Goal: Navigation & Orientation: Find specific page/section

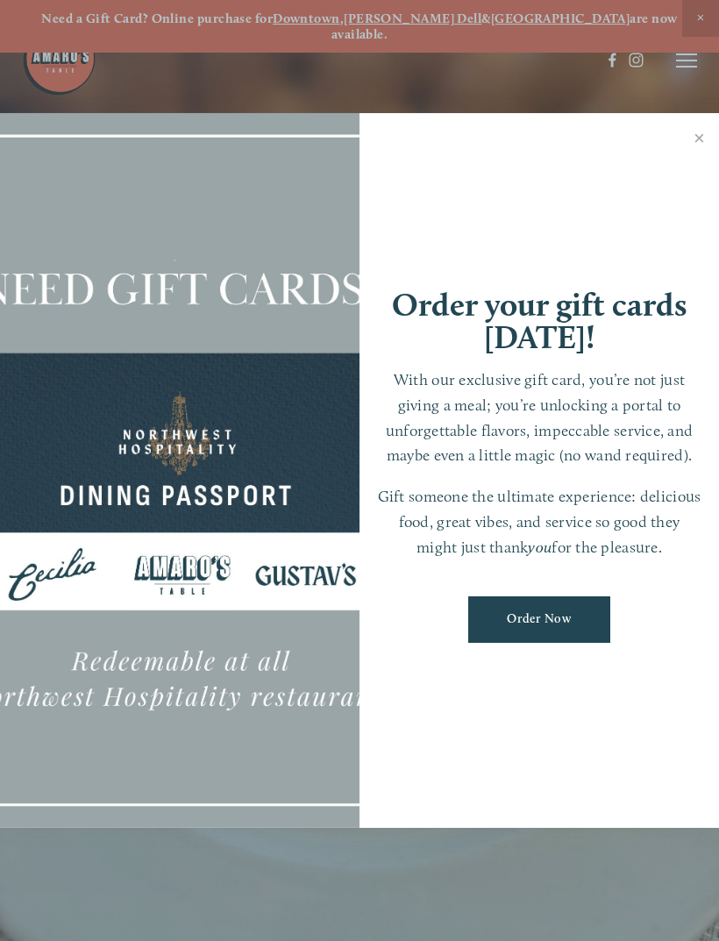
click at [709, 138] on link "Close" at bounding box center [699, 140] width 34 height 49
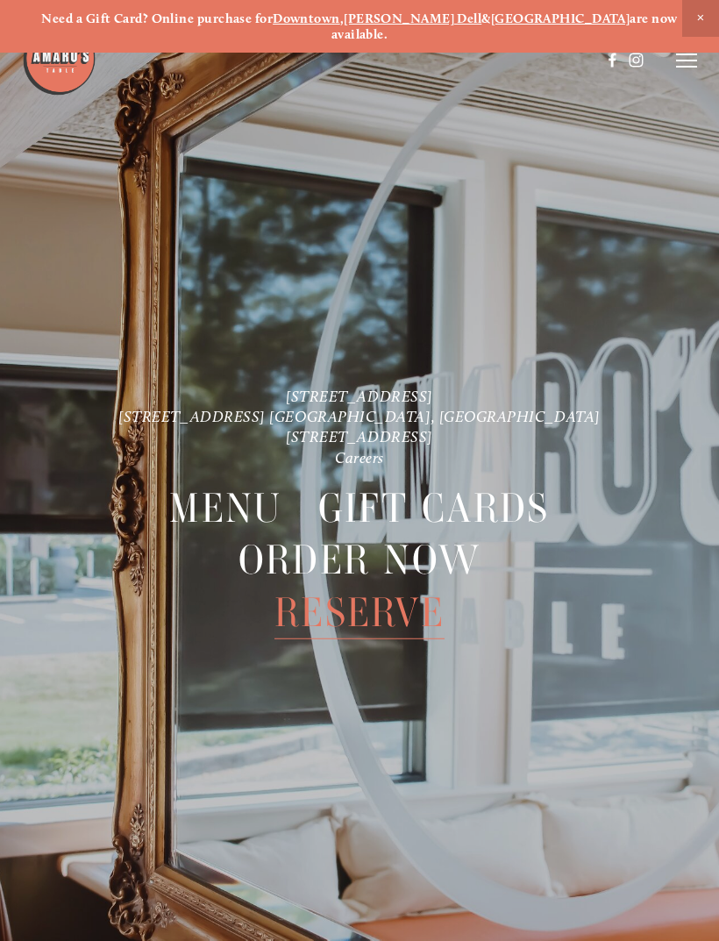
click at [397, 594] on span "Reserve" at bounding box center [359, 613] width 170 height 53
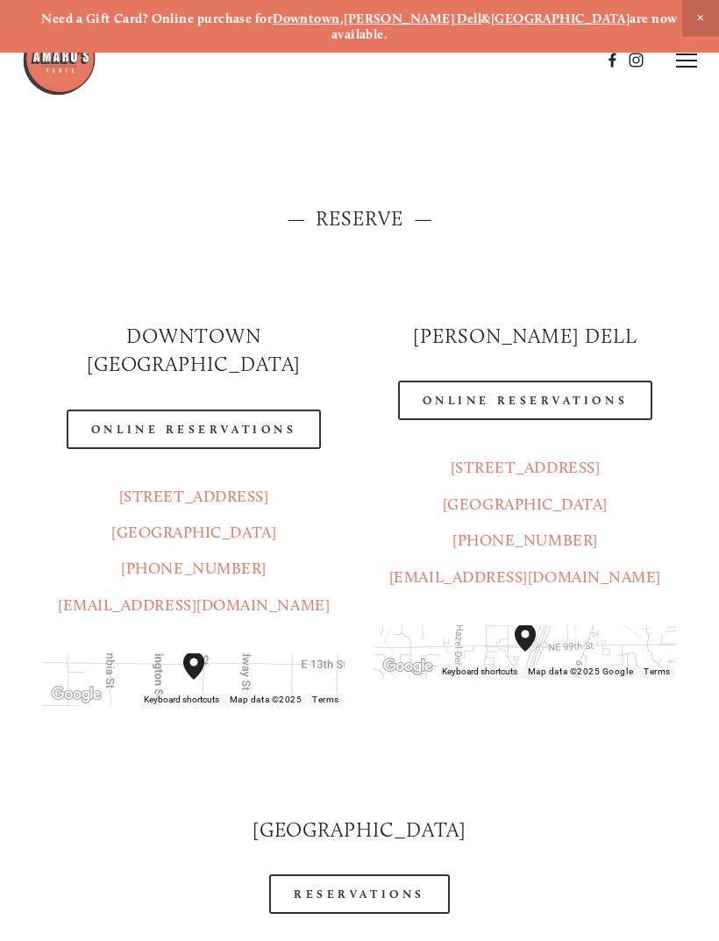
click at [126, 409] on link "Online Reservations" at bounding box center [194, 428] width 254 height 39
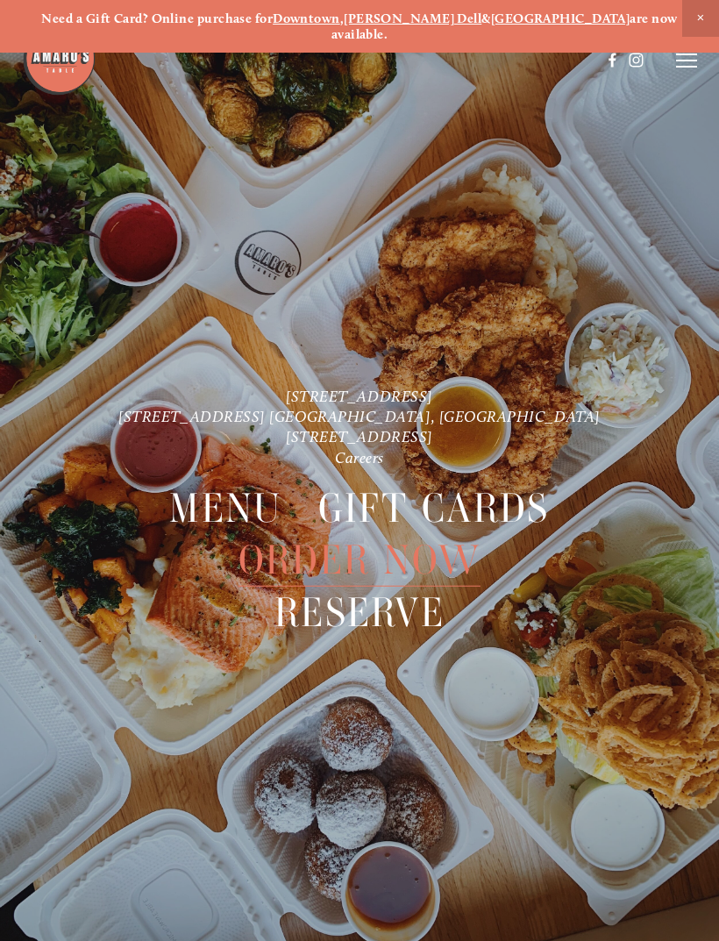
click at [433, 386] on link "[STREET_ADDRESS]" at bounding box center [359, 395] width 147 height 18
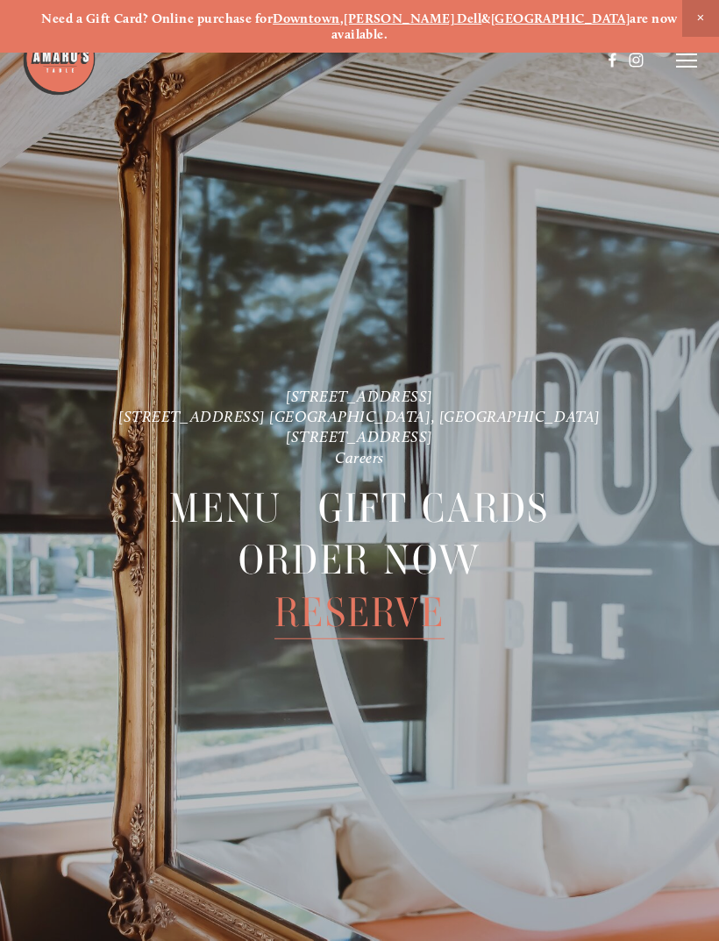
click at [250, 491] on span "Menu" at bounding box center [225, 507] width 112 height 53
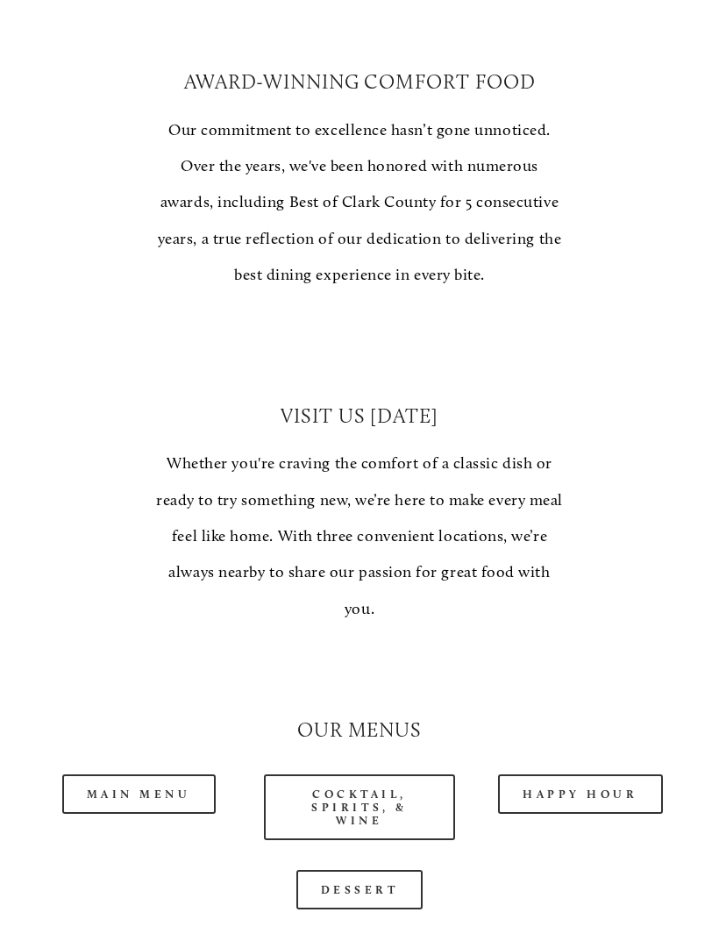
scroll to position [1032, 0]
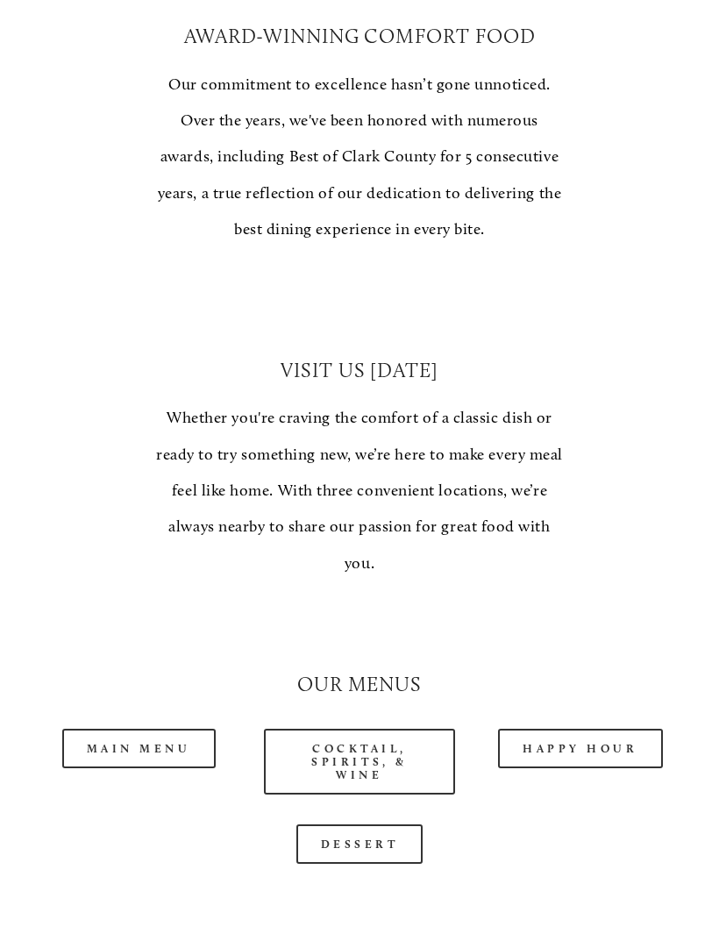
click at [139, 730] on link "Main Menu" at bounding box center [138, 749] width 153 height 39
